Goal: Task Accomplishment & Management: Use online tool/utility

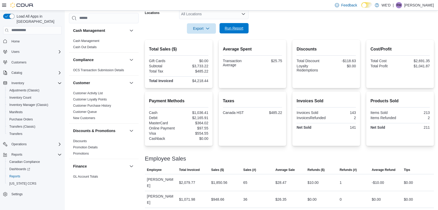
scroll to position [342, 0]
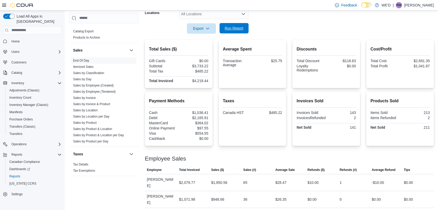
click at [242, 29] on span "Run Report" at bounding box center [234, 28] width 19 height 5
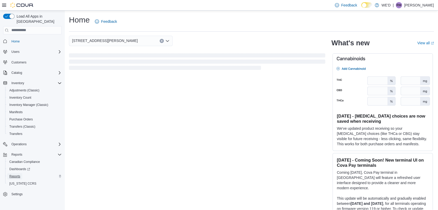
click at [10, 175] on span "Reports" at bounding box center [14, 177] width 11 height 4
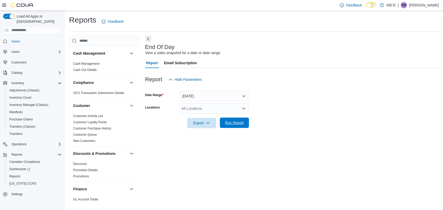
click at [244, 126] on span "Run Report" at bounding box center [234, 123] width 23 height 10
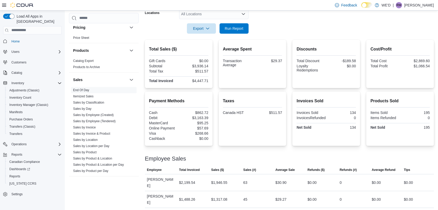
scroll to position [342, 0]
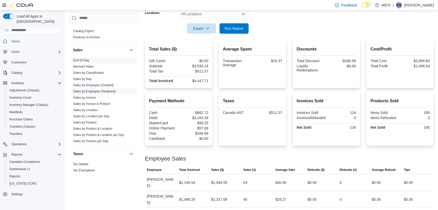
click at [106, 90] on link "Sales by Employee (Tendered)" at bounding box center [94, 92] width 43 height 4
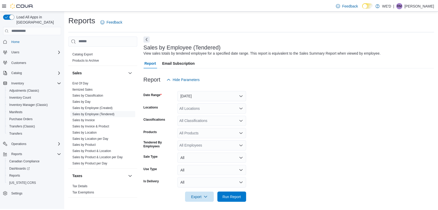
scroll to position [3, 0]
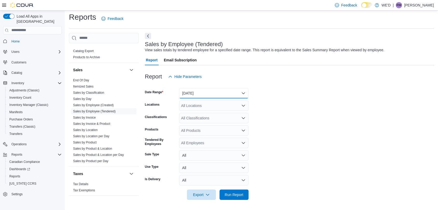
click at [220, 94] on button "[DATE]" at bounding box center [213, 93] width 69 height 10
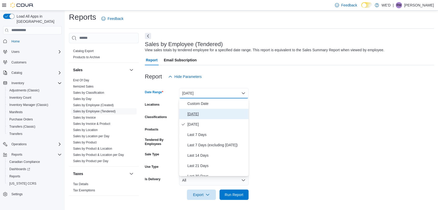
click at [224, 112] on span "[DATE]" at bounding box center [216, 114] width 59 height 6
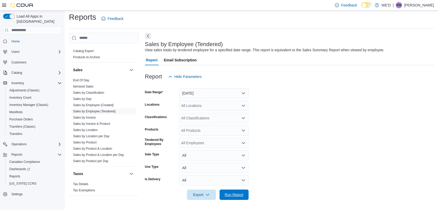
click at [238, 191] on span "Run Report" at bounding box center [234, 195] width 23 height 10
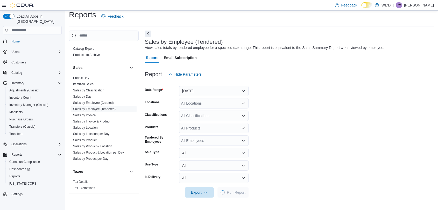
scroll to position [118, 0]
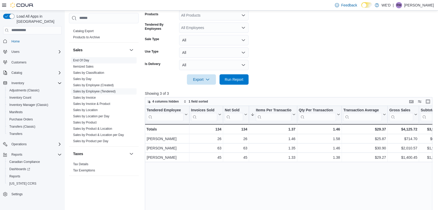
click at [86, 60] on link "End Of Day" at bounding box center [81, 61] width 16 height 4
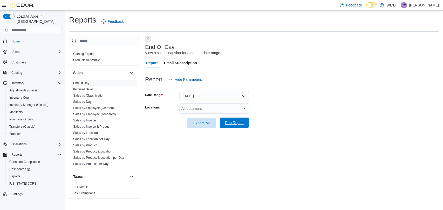
click at [239, 122] on span "Run Report" at bounding box center [234, 122] width 19 height 5
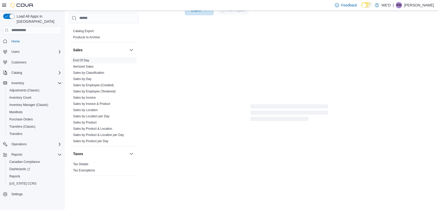
scroll to position [95, 0]
